Goal: Task Accomplishment & Management: Manage account settings

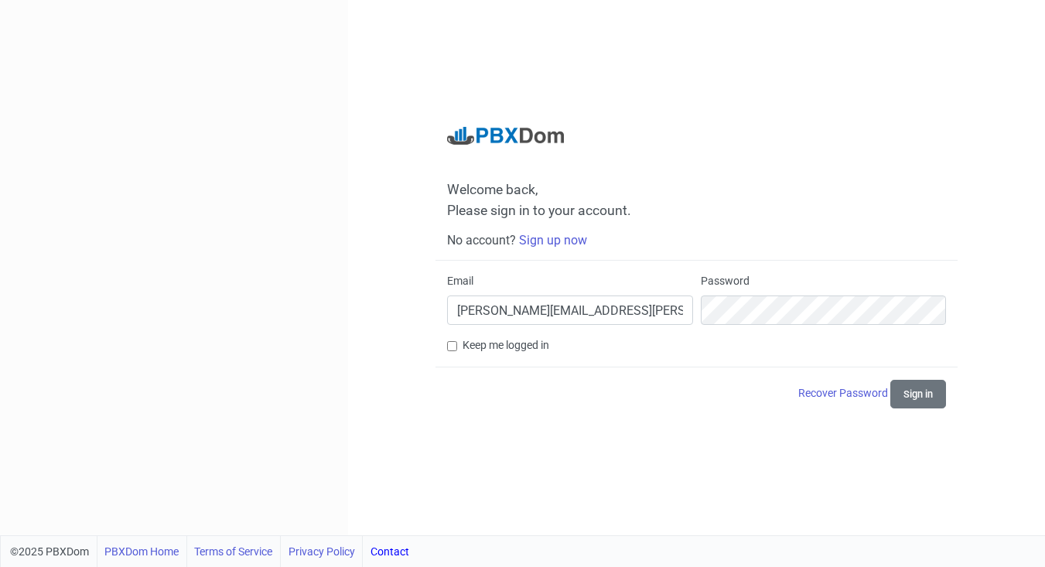
click at [556, 314] on input "[PERSON_NAME][EMAIL_ADDRESS][PERSON_NAME][DOMAIN_NAME]" at bounding box center [570, 310] width 246 height 29
type input "[PERSON_NAME][EMAIL_ADDRESS][DOMAIN_NAME]"
click at [931, 367] on div at bounding box center [697, 367] width 522 height 1
click at [920, 399] on button "Sign in" at bounding box center [919, 394] width 56 height 29
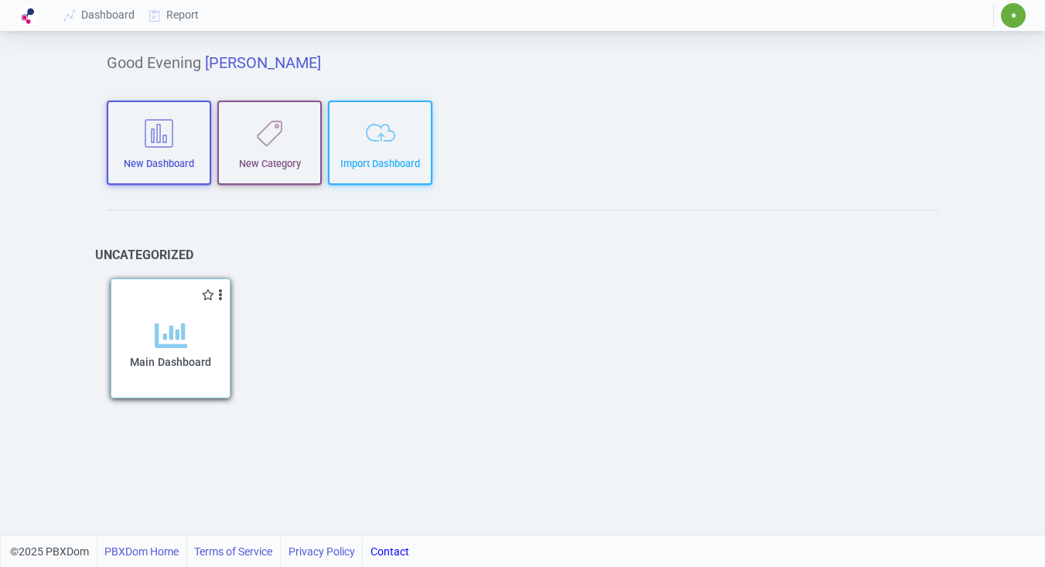
click at [176, 319] on div "Main Dashboard" at bounding box center [170, 350] width 118 height 94
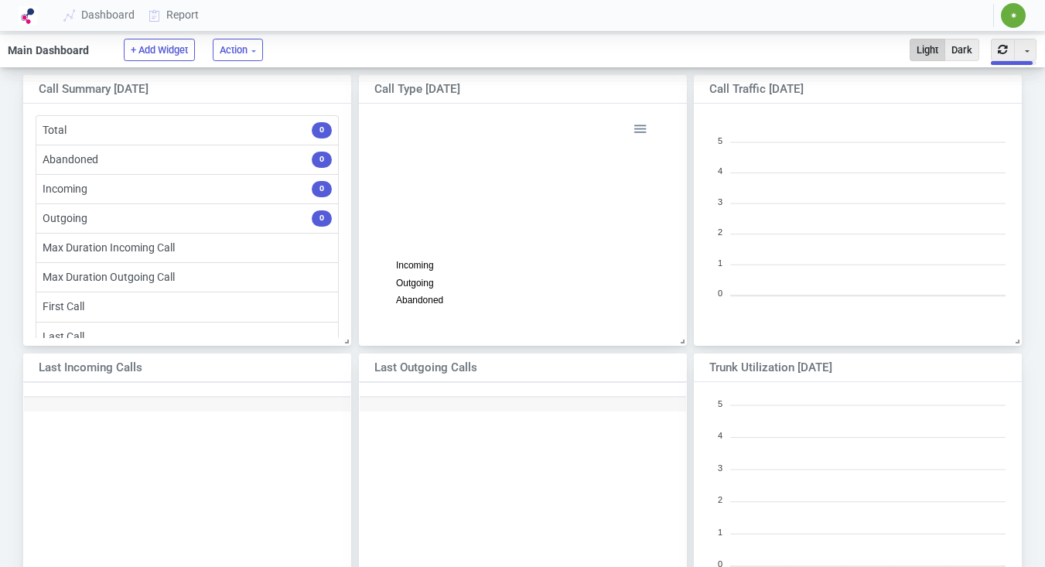
scroll to position [2, 0]
click at [1016, 13] on span "✷" at bounding box center [1014, 15] width 7 height 9
click at [28, 15] on img at bounding box center [28, 15] width 19 height 19
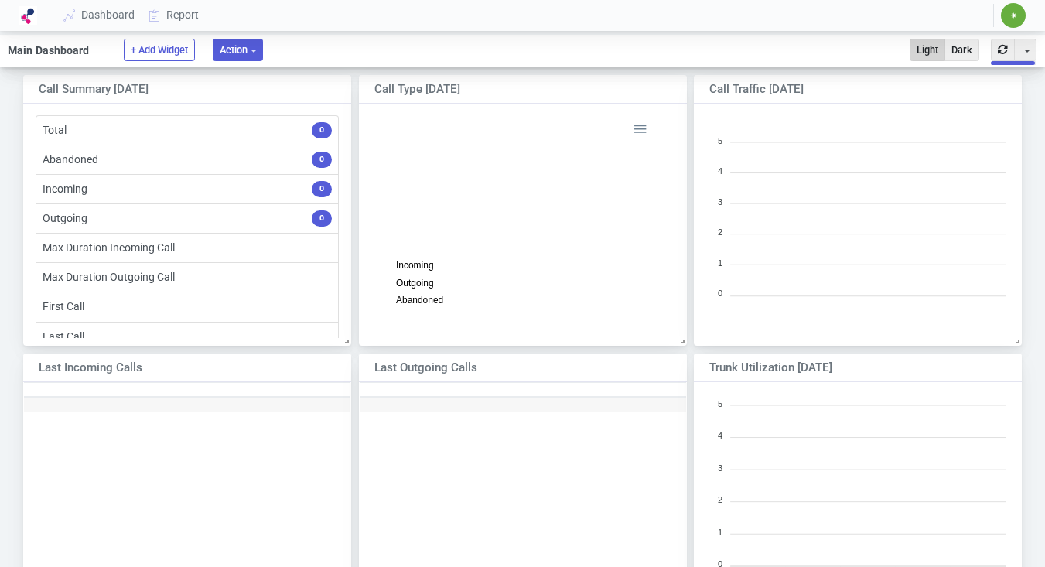
click at [248, 50] on button "Action" at bounding box center [238, 50] width 50 height 22
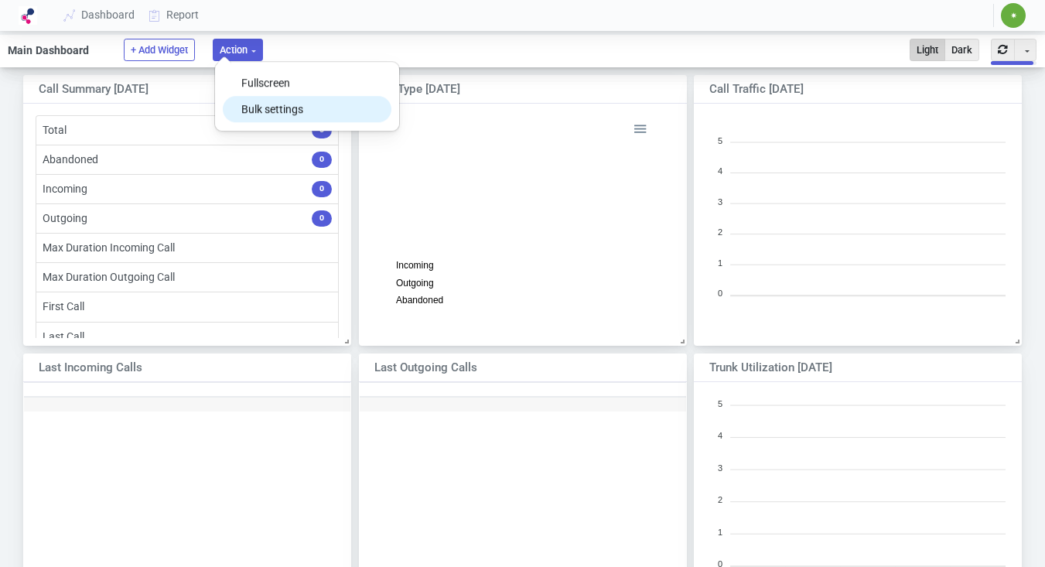
click at [289, 103] on button "Bulk settings" at bounding box center [307, 109] width 168 height 26
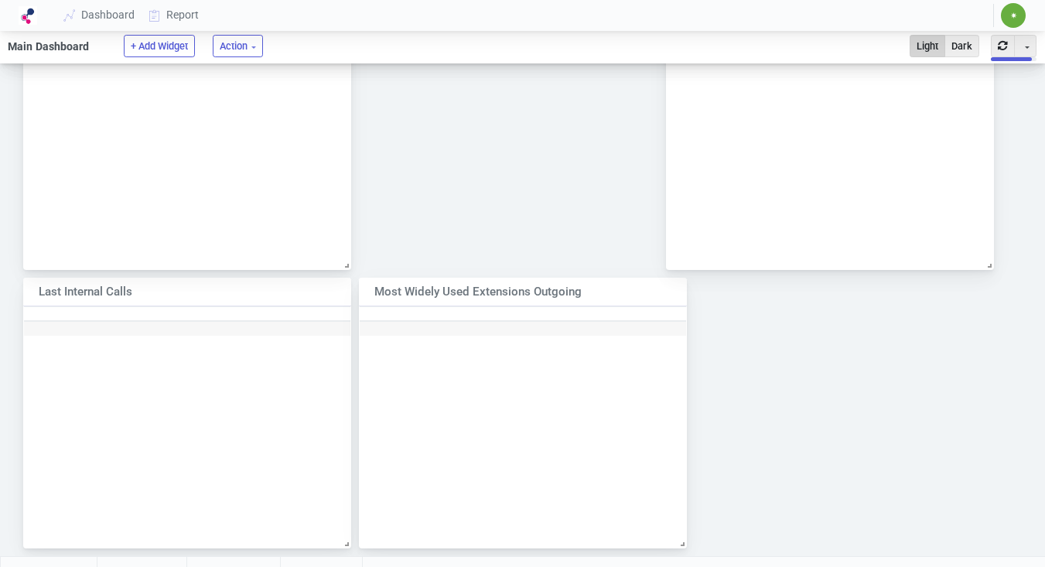
scroll to position [932, 0]
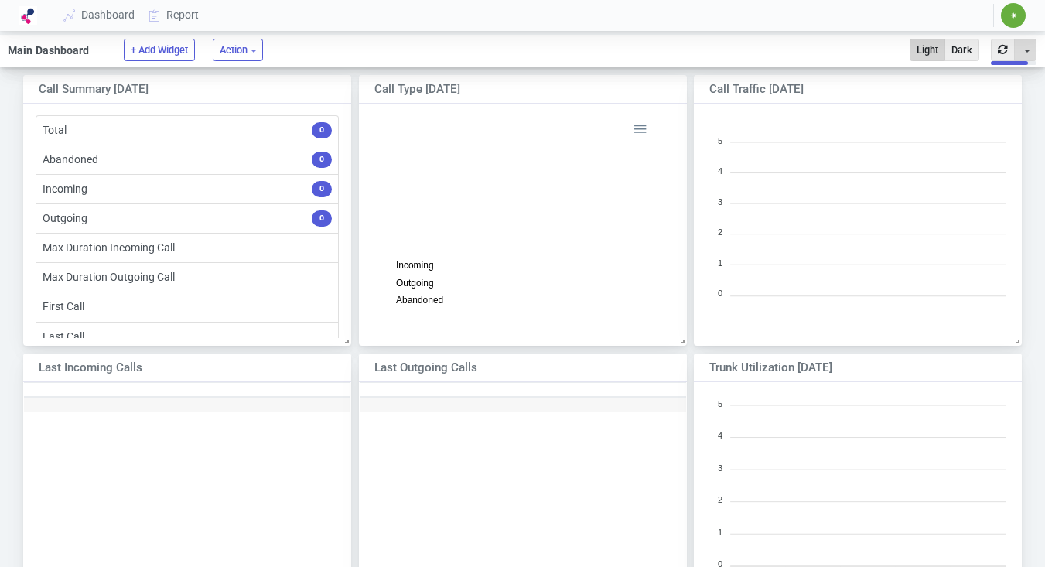
click at [1021, 58] on button "Toggle Dropdown" at bounding box center [1025, 50] width 22 height 22
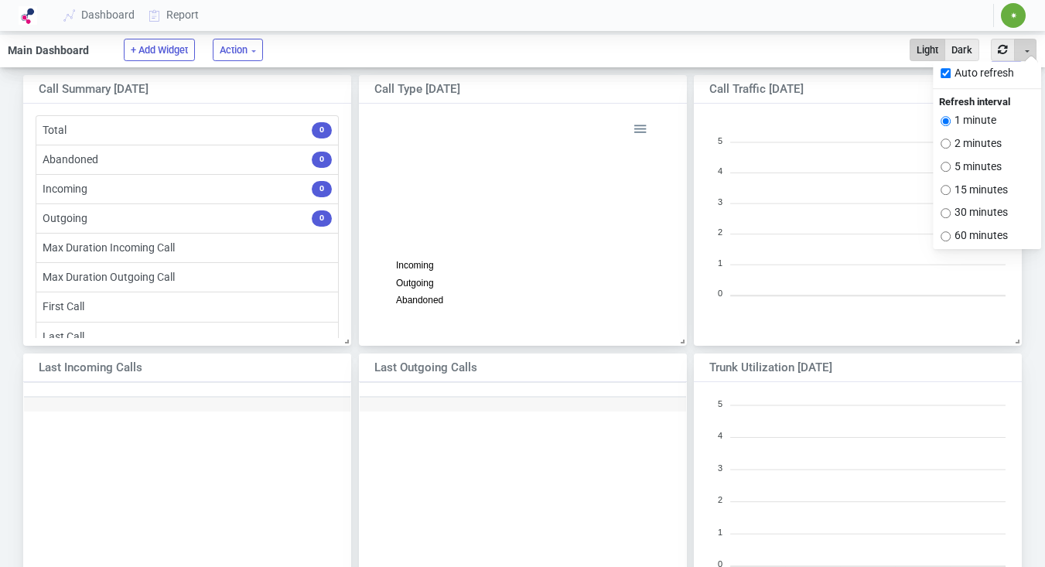
scroll to position [9, 8]
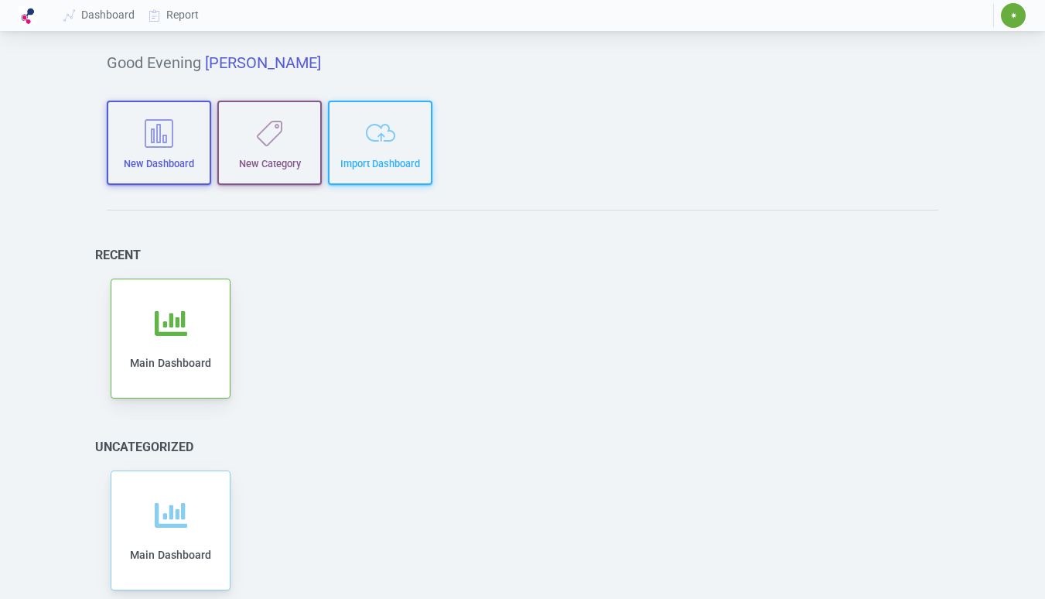
click at [23, 10] on img at bounding box center [28, 15] width 19 height 19
click at [99, 17] on link "Dashboard" at bounding box center [99, 15] width 85 height 29
click at [1016, 17] on span "✷" at bounding box center [1014, 15] width 7 height 9
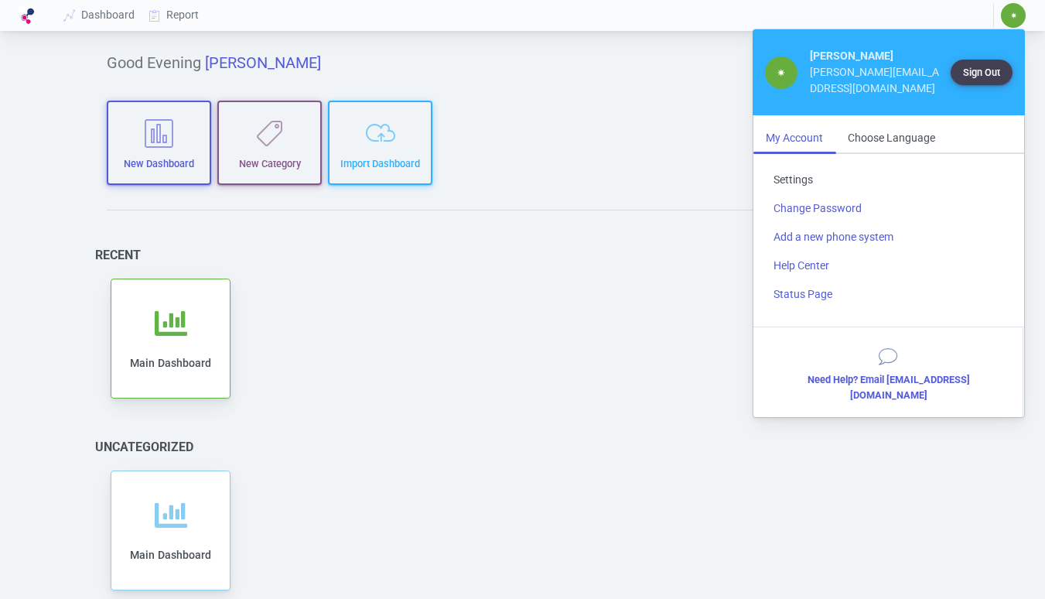
click at [795, 166] on link "Settings" at bounding box center [888, 180] width 255 height 29
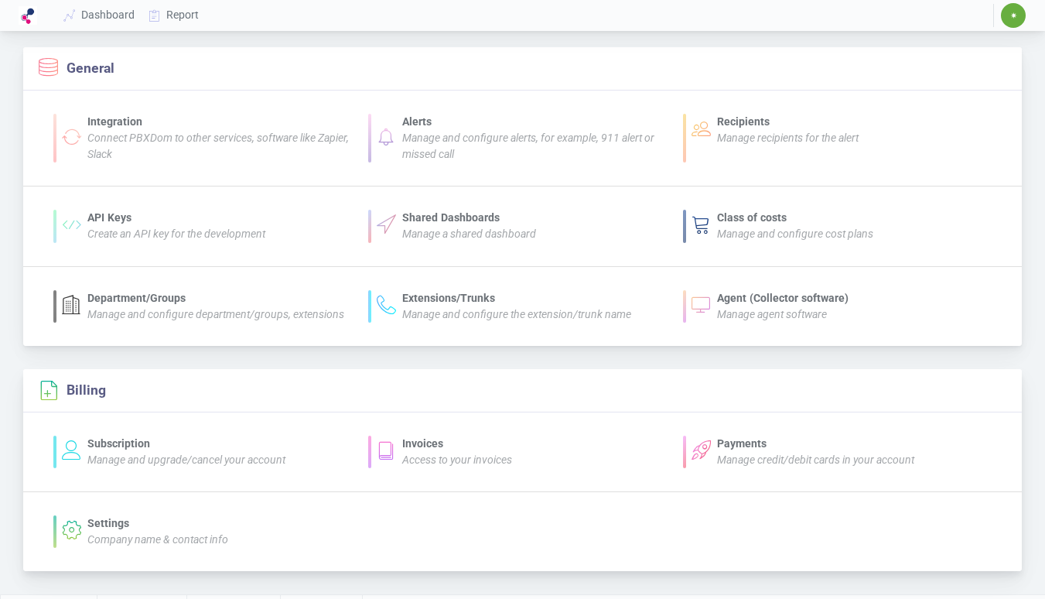
scroll to position [28, 0]
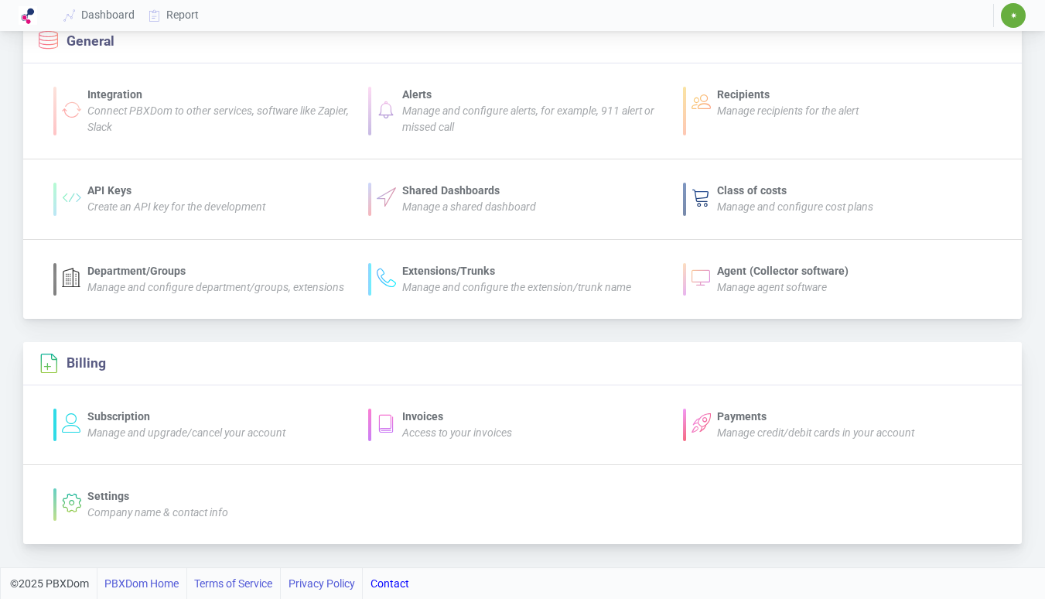
click at [212, 422] on div "Subscription" at bounding box center [186, 417] width 198 height 16
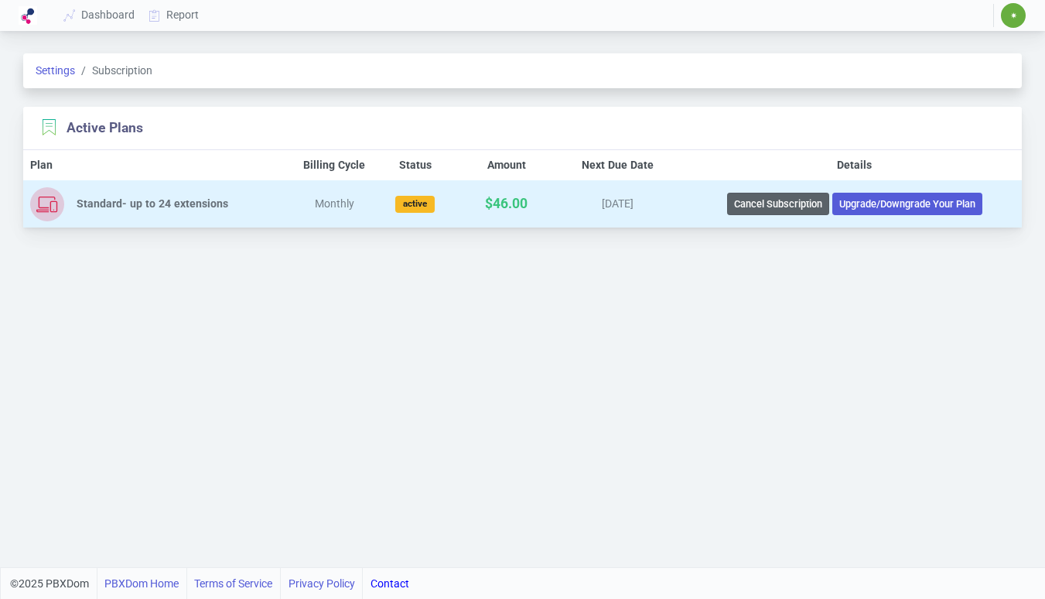
click at [764, 203] on button "Cancel Subscription" at bounding box center [778, 204] width 102 height 22
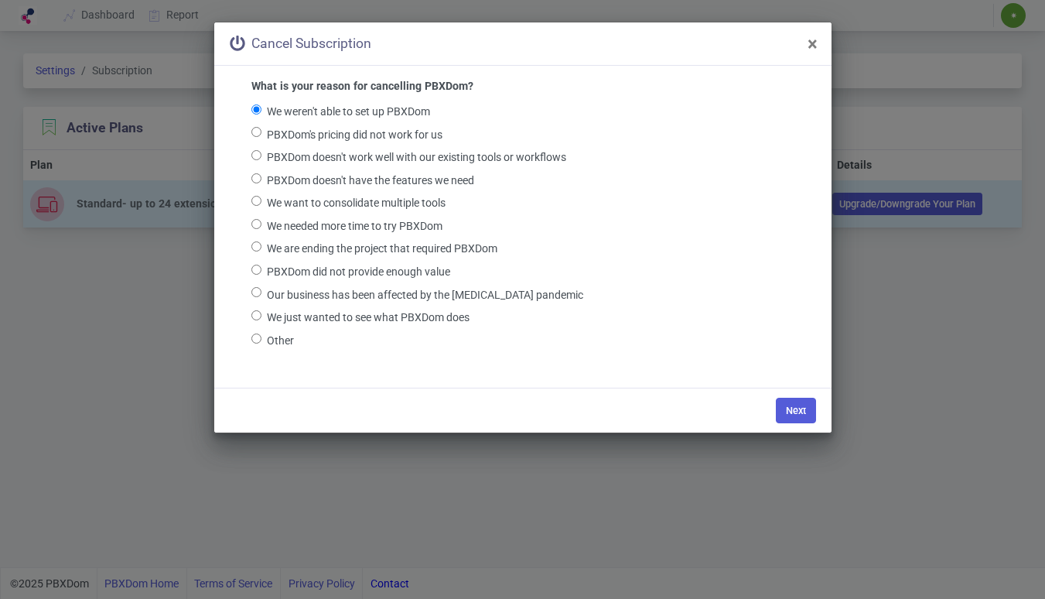
click at [256, 339] on input "Other" at bounding box center [256, 338] width 10 height 10
radio input "true"
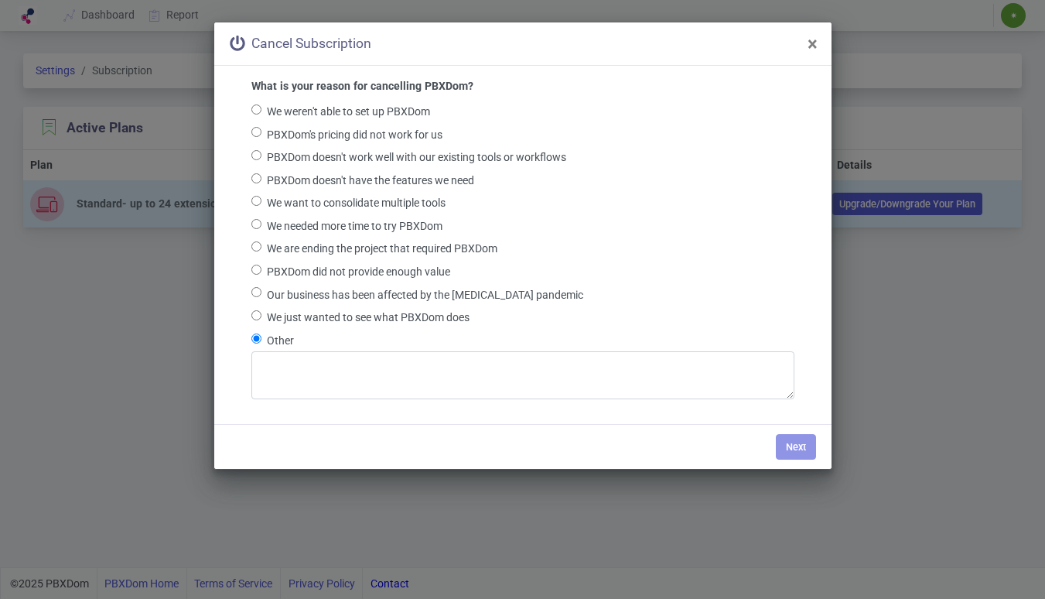
click at [262, 246] on input "We are ending the project that required PBXDom" at bounding box center [256, 246] width 10 height 10
radio input "true"
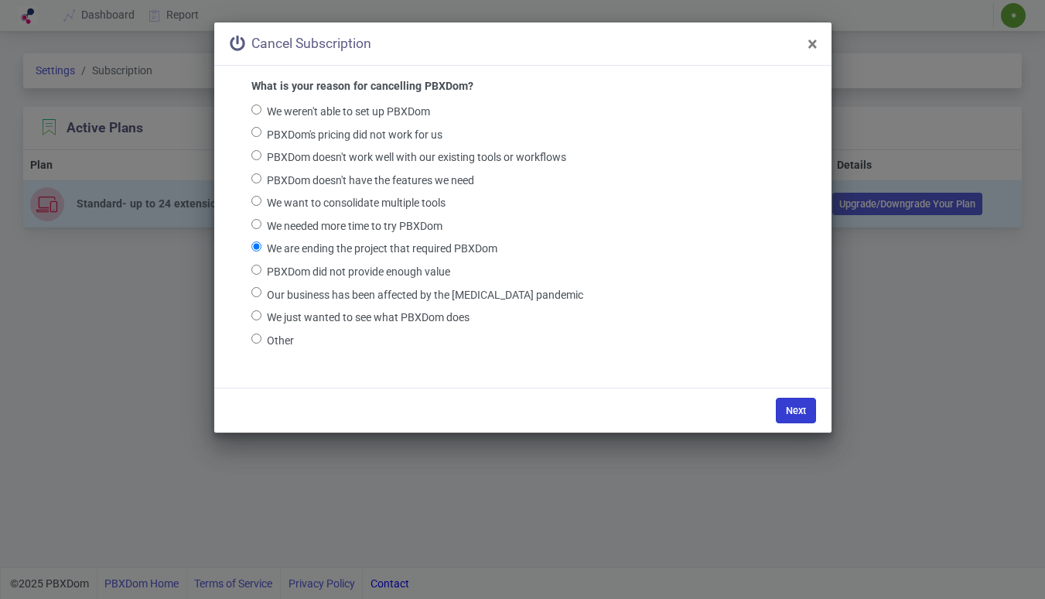
click at [790, 402] on button "Next" at bounding box center [796, 411] width 40 height 26
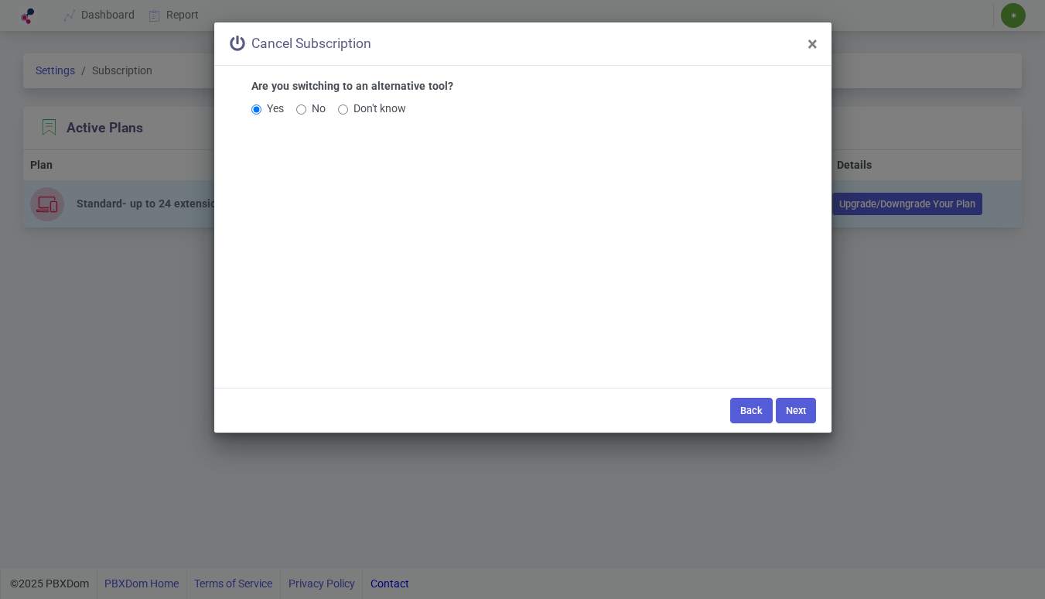
click at [311, 103] on div "No" at bounding box center [310, 109] width 29 height 16
click at [300, 108] on input "No" at bounding box center [301, 109] width 10 height 10
radio input "true"
click at [792, 409] on button "Next" at bounding box center [796, 411] width 40 height 26
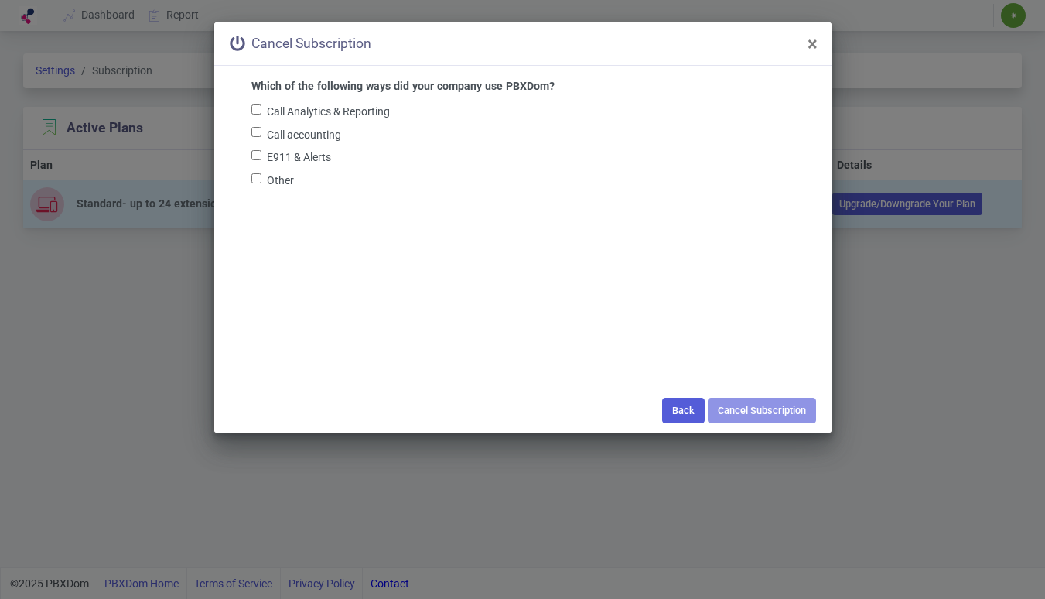
click at [255, 108] on input "Call Analytics & Reporting" at bounding box center [256, 109] width 10 height 10
checkbox input "true"
click at [778, 404] on button "Cancel Subscription" at bounding box center [762, 411] width 108 height 26
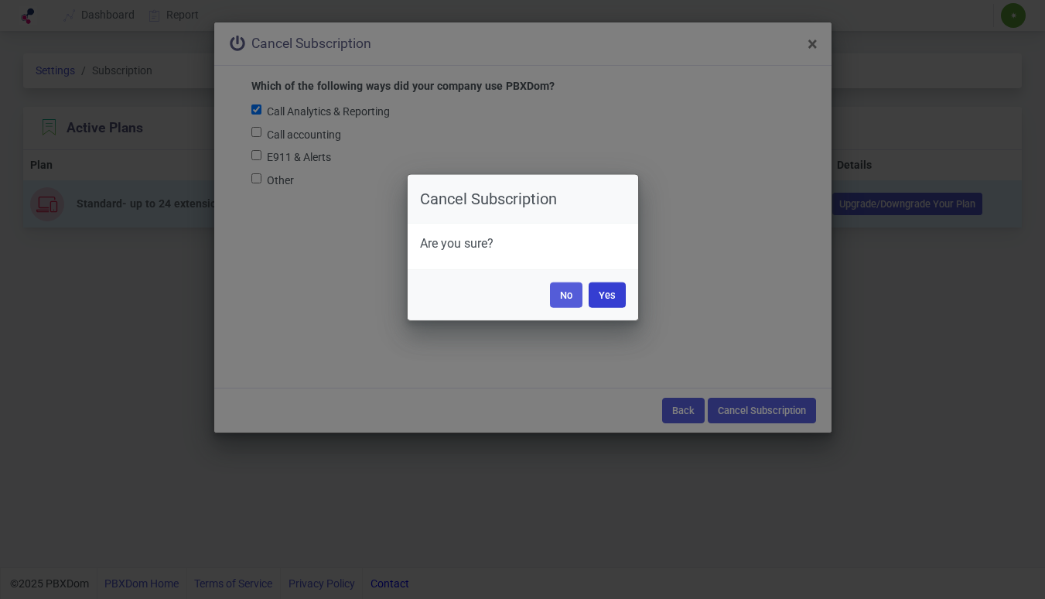
click at [606, 292] on button "Yes" at bounding box center [607, 295] width 37 height 26
click at [610, 292] on button "Yes" at bounding box center [607, 295] width 37 height 26
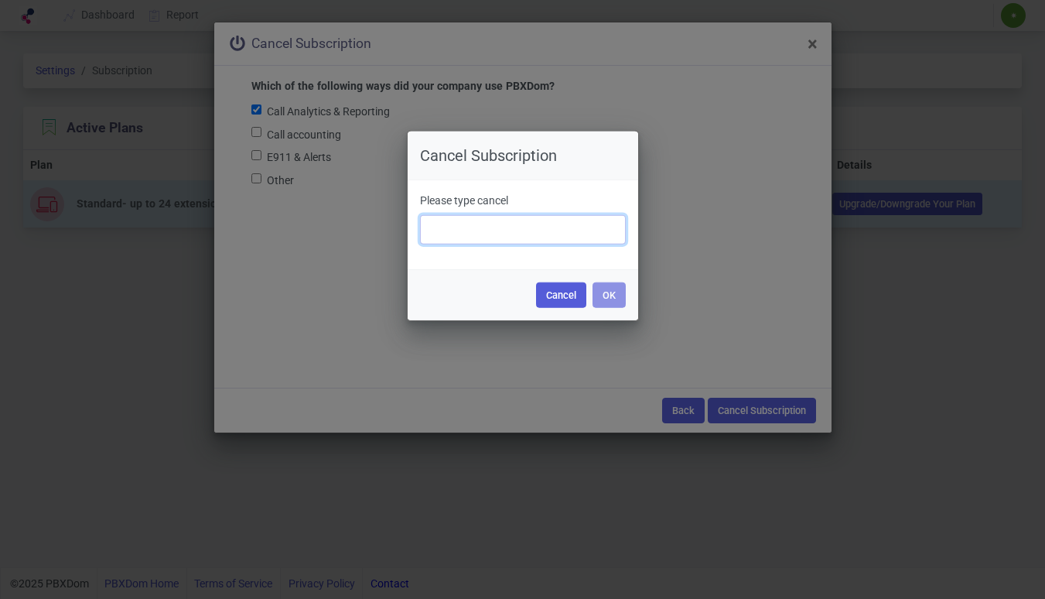
click at [518, 224] on input "text" at bounding box center [523, 229] width 206 height 29
type input "cancel"
click at [616, 299] on button "OK" at bounding box center [609, 295] width 33 height 26
